Goal: Information Seeking & Learning: Learn about a topic

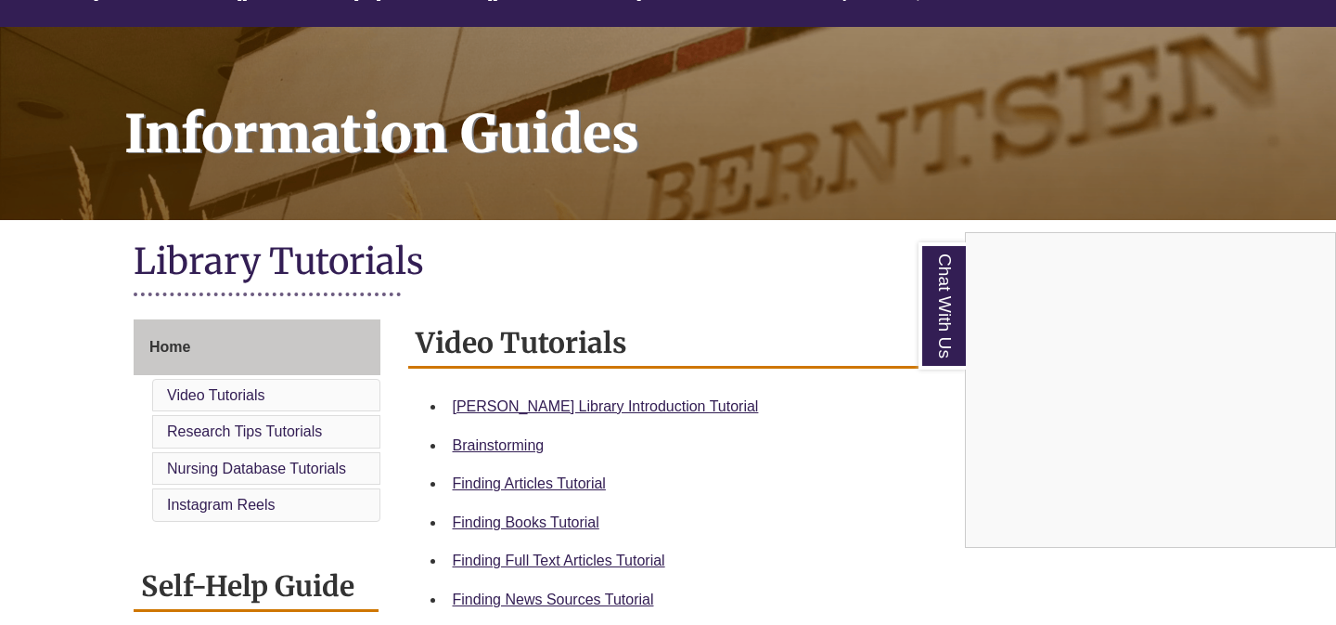
scroll to position [146, 0]
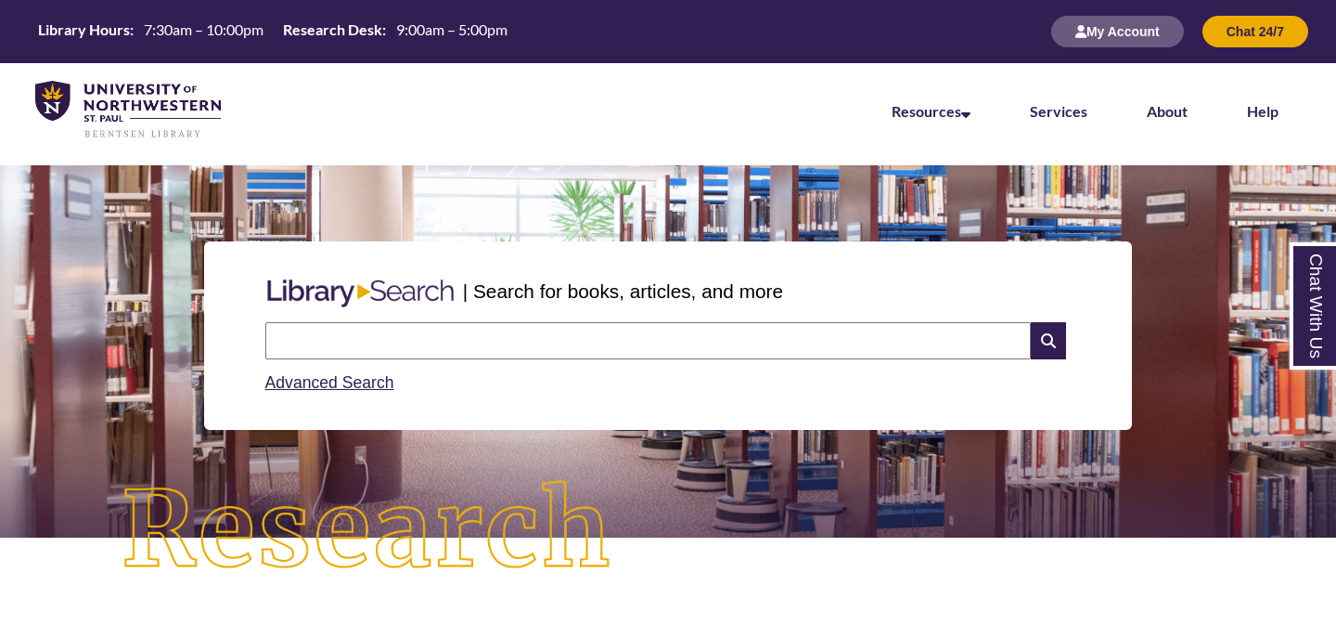
click at [517, 332] on input "text" at bounding box center [648, 340] width 766 height 37
click at [466, 339] on input "**********" at bounding box center [648, 340] width 766 height 37
type input "**********"
